Goal: Find specific page/section: Find specific page/section

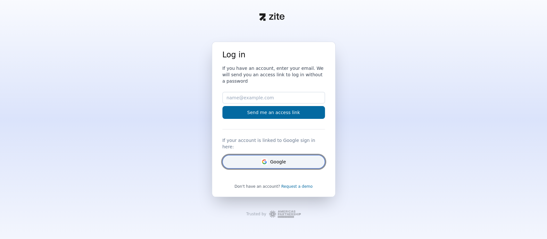
click at [265, 161] on icon "Google" at bounding box center [265, 162] width 2 height 2
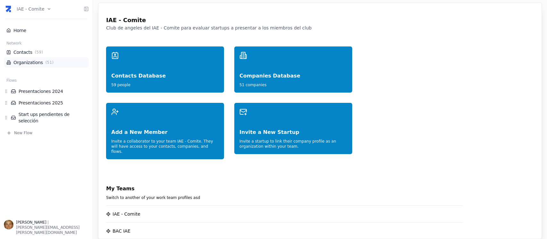
click at [44, 63] on span "( 51 )" at bounding box center [49, 62] width 11 height 5
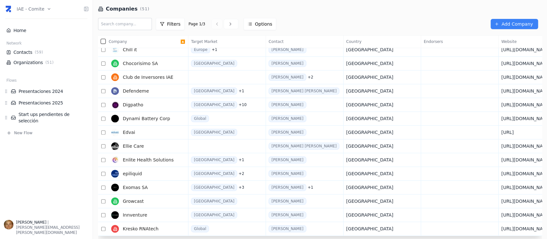
scroll to position [158, 0]
click at [228, 25] on icon at bounding box center [230, 23] width 5 height 5
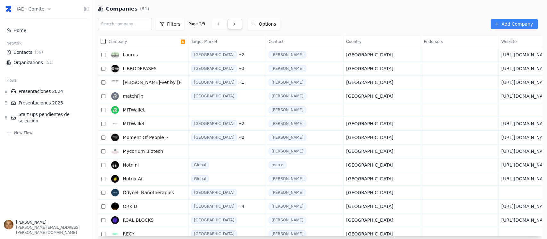
click at [232, 22] on icon at bounding box center [234, 23] width 5 height 5
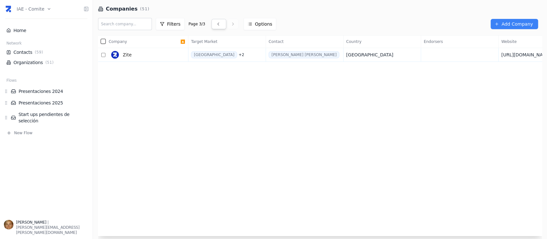
click at [216, 24] on icon at bounding box center [218, 23] width 5 height 5
